Goal: Contribute content

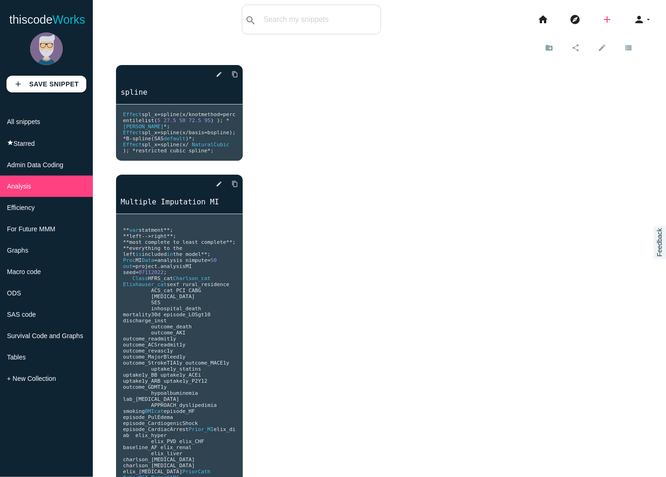
click at [601, 20] on icon "add" at bounding box center [606, 20] width 11 height 30
click at [631, 13] on link "code Snippet" at bounding box center [626, 16] width 65 height 23
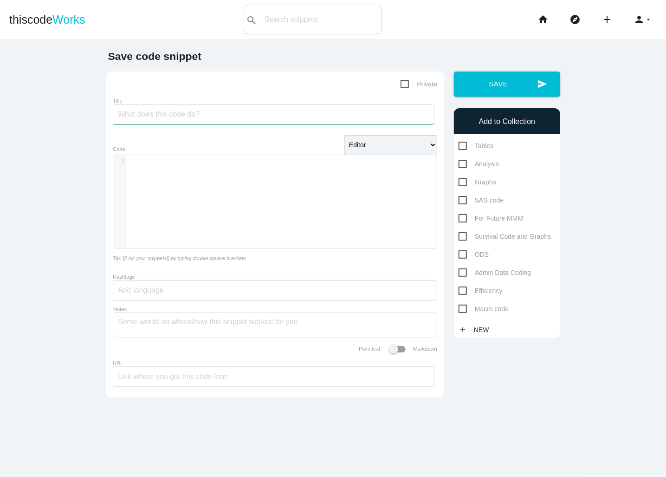
click at [211, 117] on input "Title" at bounding box center [274, 114] width 322 height 20
type input "SAS fixed and random effects notation"
click at [458, 166] on span "Analysis" at bounding box center [478, 164] width 40 height 12
click at [458, 164] on input "Analysis" at bounding box center [461, 161] width 6 height 6
checkbox input "true"
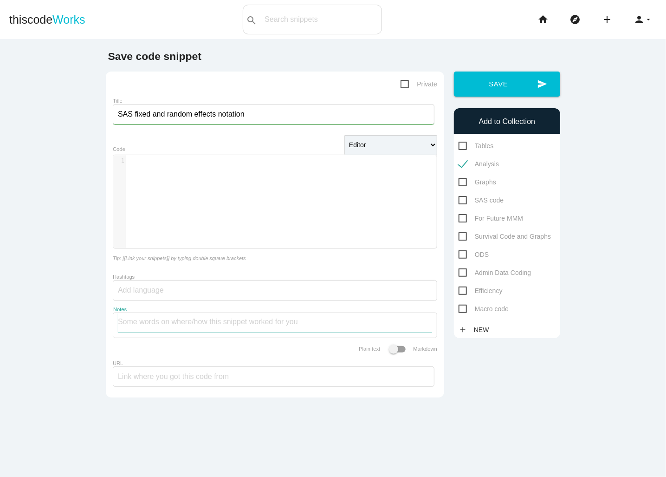
click at [144, 325] on textarea "Notes" at bounding box center [275, 322] width 314 height 19
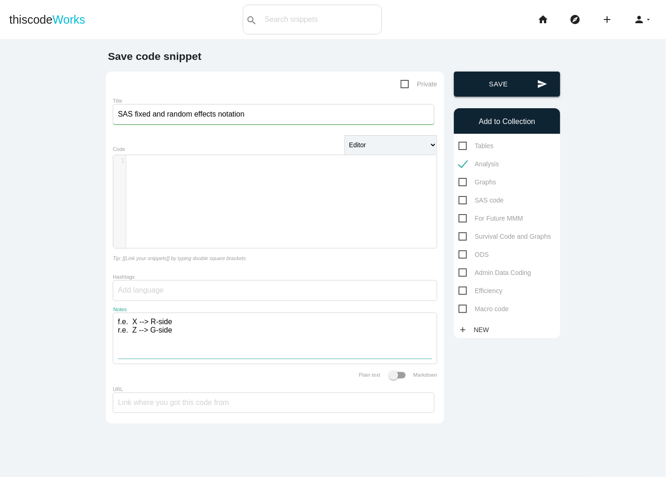
type textarea "f.e. X --> R-side r.e. Z --> G-side"
click at [497, 77] on button "send Save" at bounding box center [507, 83] width 106 height 25
click at [500, 84] on button "send Save" at bounding box center [507, 83] width 106 height 25
type textarea "*SAS documentation*;"
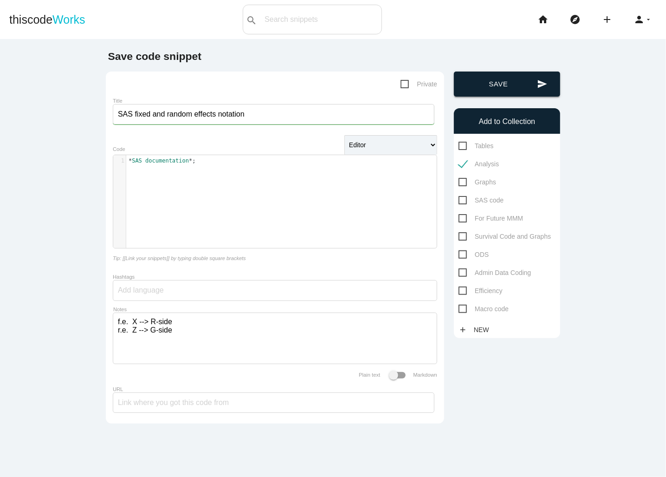
click at [491, 86] on button "send Save" at bounding box center [507, 83] width 106 height 25
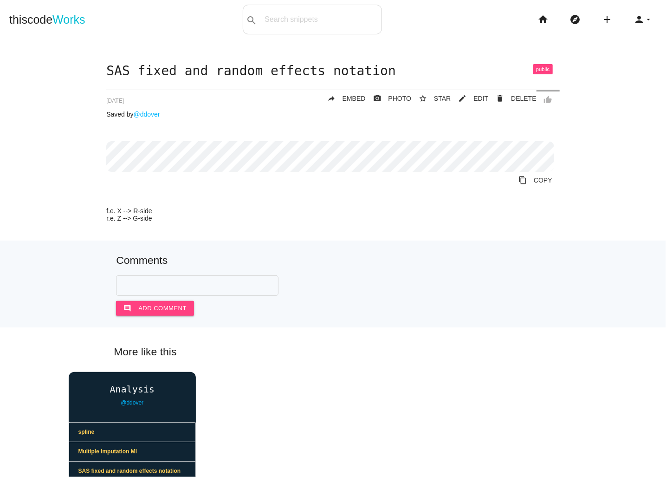
scroll to position [134, 0]
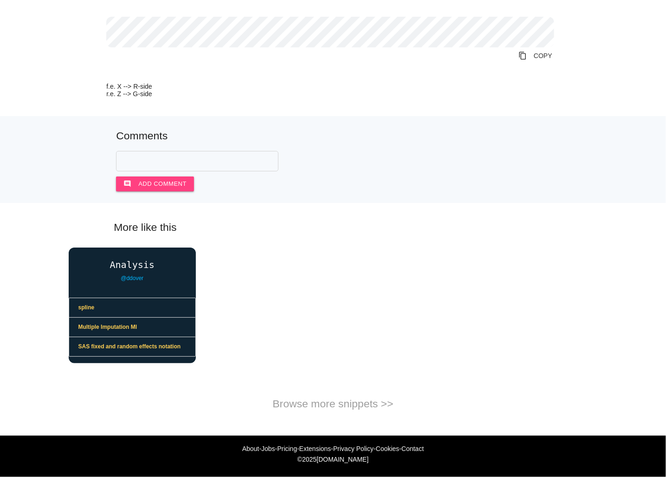
click at [536, 275] on div "Analysis @ddover spline Multiple Imputation MI SAS fixed and random effects not…" at bounding box center [333, 311] width 557 height 129
